Goal: Information Seeking & Learning: Learn about a topic

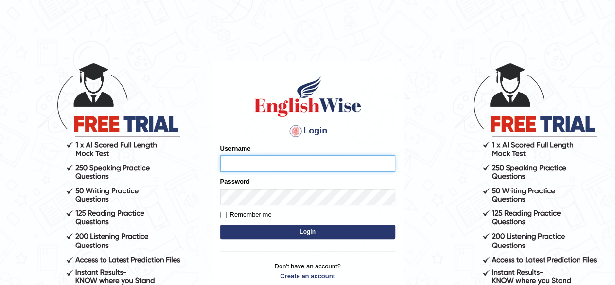
click at [240, 166] on input "Username" at bounding box center [307, 163] width 175 height 17
type input "Damanjit"
click at [291, 231] on button "Login" at bounding box center [307, 231] width 175 height 15
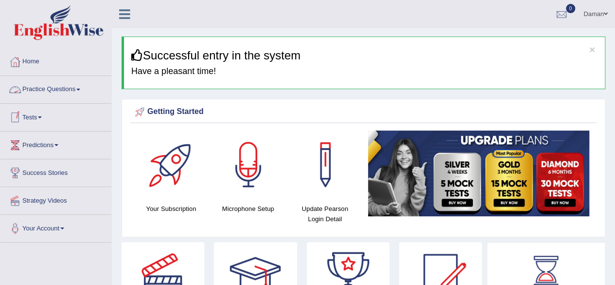
click at [70, 89] on link "Practice Questions" at bounding box center [55, 88] width 111 height 24
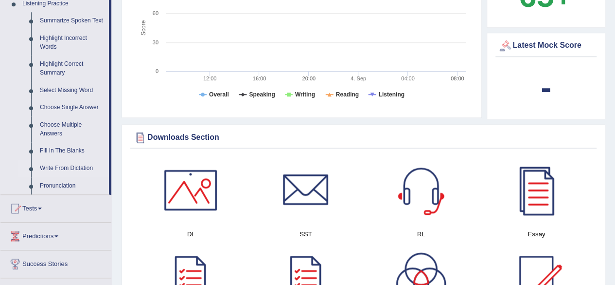
scroll to position [519, 0]
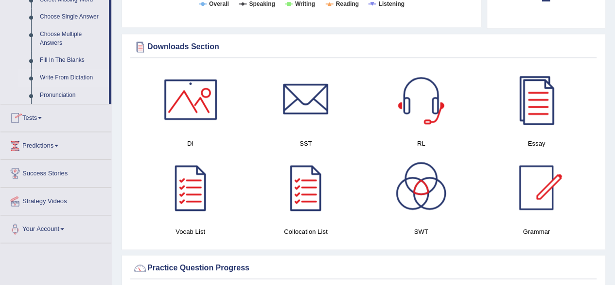
click at [71, 76] on link "Write From Dictation" at bounding box center [72, 78] width 73 height 18
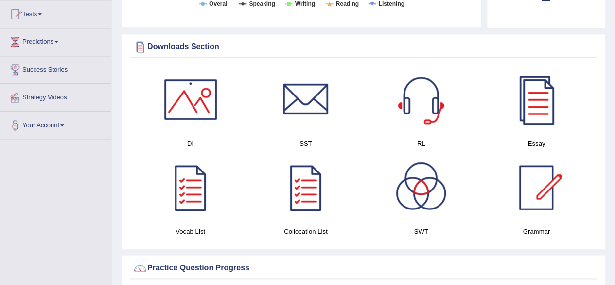
scroll to position [426, 0]
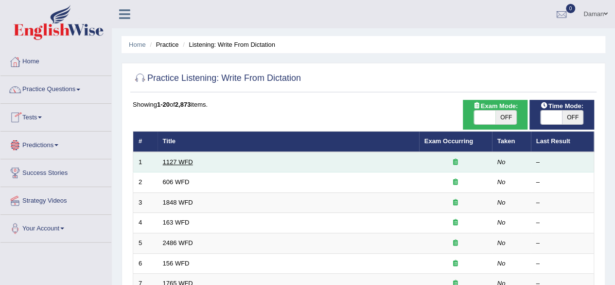
click at [182, 162] on link "1127 WFD" at bounding box center [178, 161] width 30 height 7
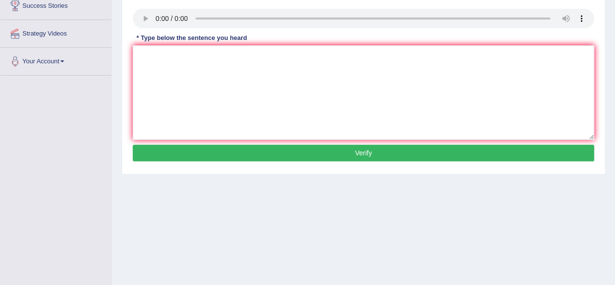
scroll to position [167, 0]
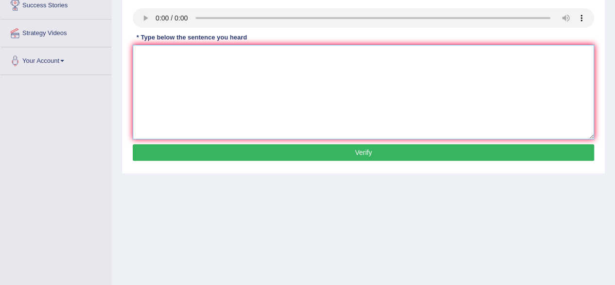
click at [150, 59] on textarea at bounding box center [364, 92] width 462 height 94
type textarea "A university degree required for many professionals."
click at [301, 155] on button "Verify" at bounding box center [364, 152] width 462 height 17
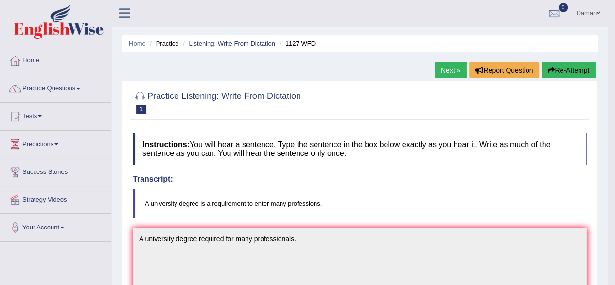
scroll to position [1, 0]
click at [446, 69] on link "Next »" at bounding box center [451, 70] width 32 height 17
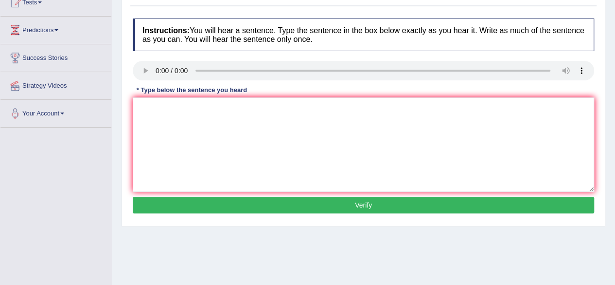
scroll to position [116, 0]
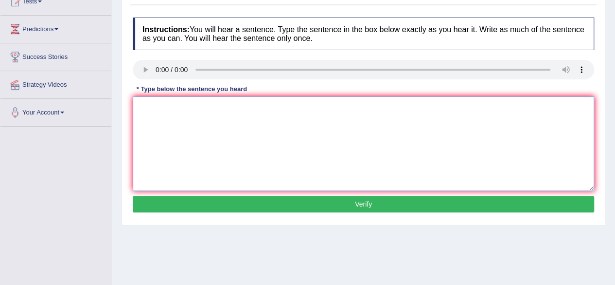
click at [152, 107] on textarea at bounding box center [364, 143] width 462 height 94
type textarea "Students were study the language in Greeces."
click at [262, 203] on button "Verify" at bounding box center [364, 204] width 462 height 17
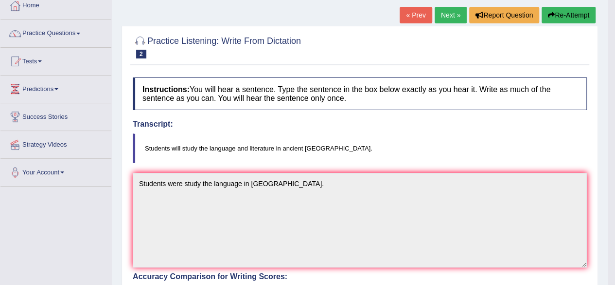
scroll to position [0, 0]
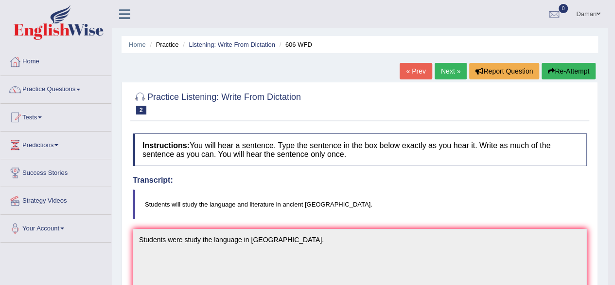
click at [445, 73] on link "Next »" at bounding box center [451, 71] width 32 height 17
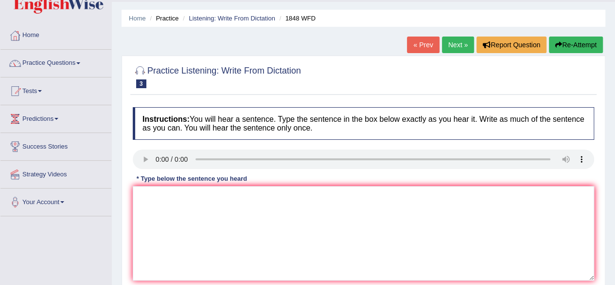
scroll to position [27, 0]
click at [148, 197] on textarea at bounding box center [364, 232] width 462 height 94
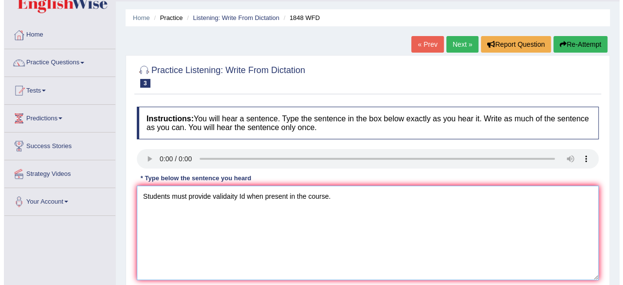
scroll to position [71, 0]
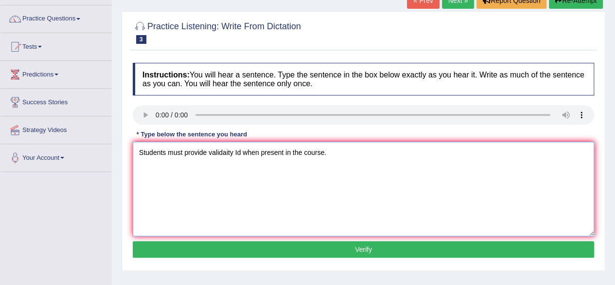
type textarea "Students must provide validaity Id when present in the course."
click at [339, 249] on button "Verify" at bounding box center [364, 249] width 462 height 17
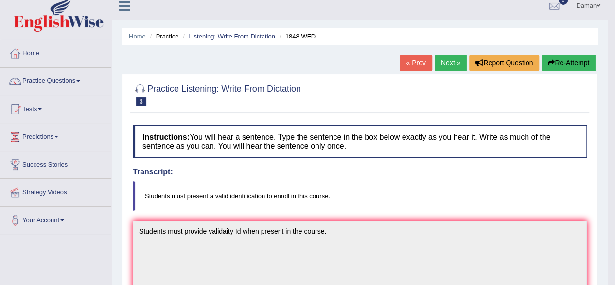
scroll to position [7, 0]
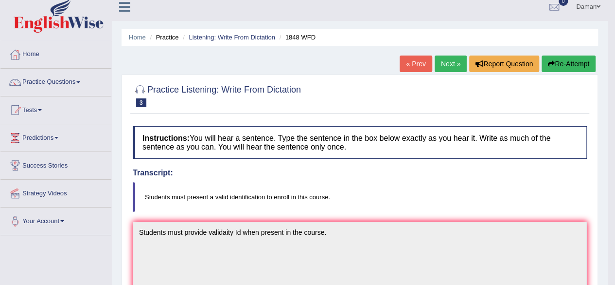
click at [443, 69] on link "Next »" at bounding box center [451, 63] width 32 height 17
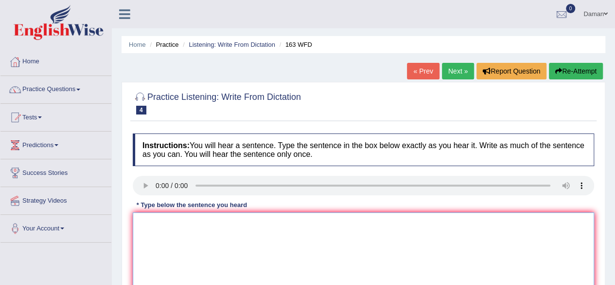
click at [143, 227] on textarea at bounding box center [364, 259] width 462 height 94
type textarea "Anumber of assignments shoud be submitted to the confrence."
click at [445, 70] on link "Next »" at bounding box center [458, 71] width 32 height 17
